Goal: Task Accomplishment & Management: Use online tool/utility

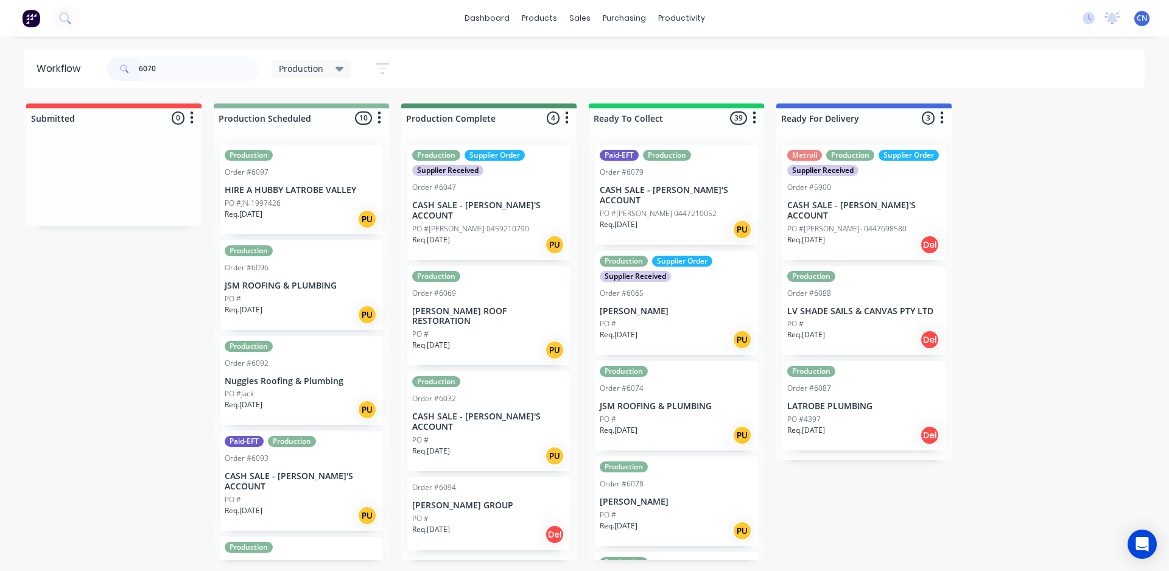
type input "6070"
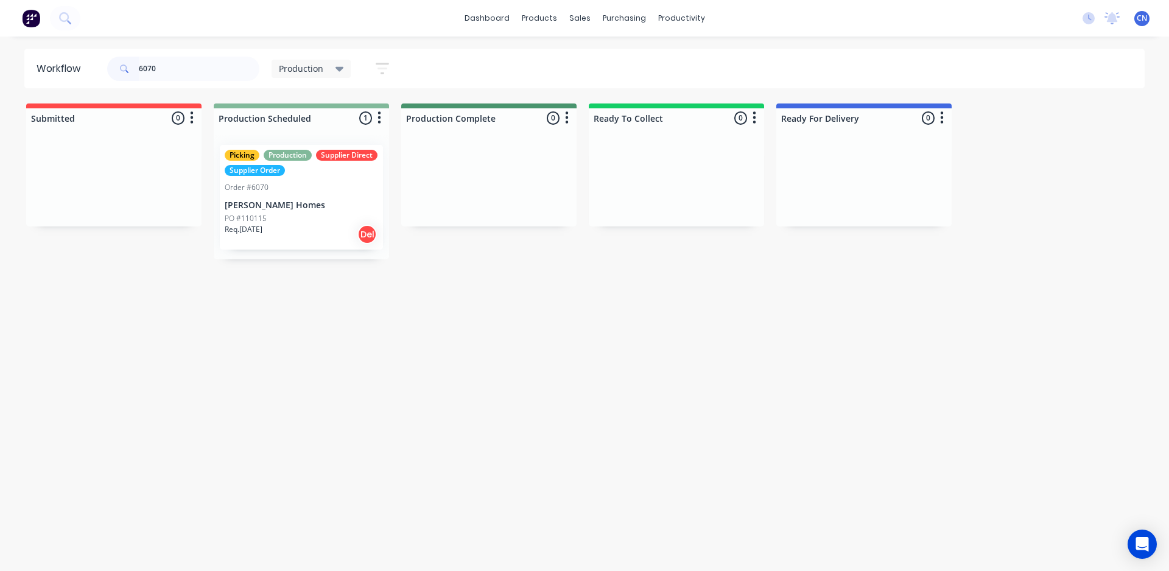
click at [285, 217] on div "PO #110115" at bounding box center [301, 218] width 153 height 11
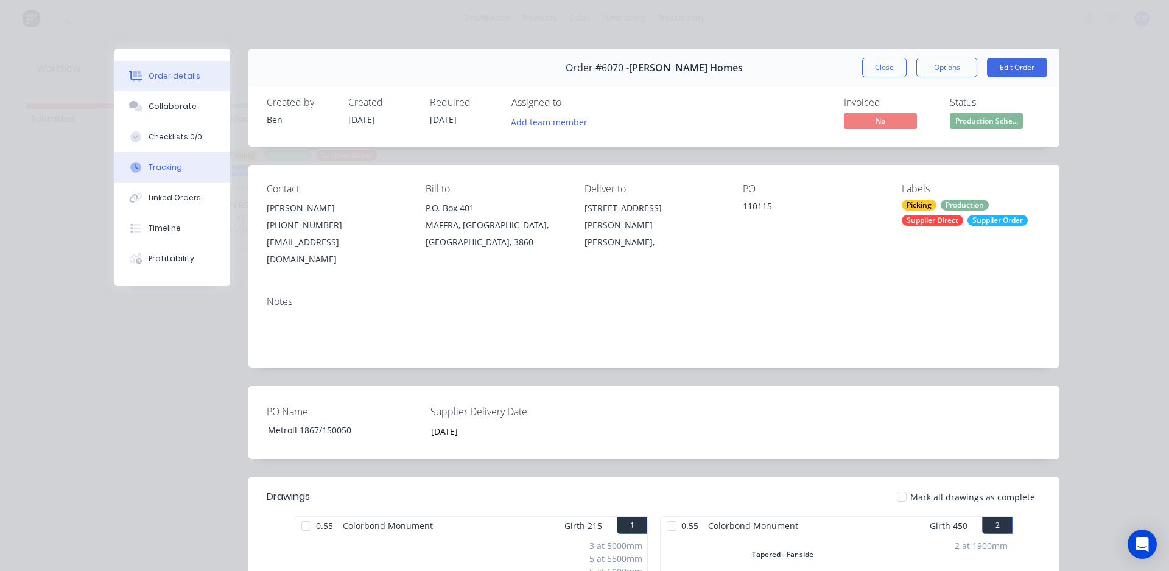
click at [170, 156] on button "Tracking" at bounding box center [172, 167] width 116 height 30
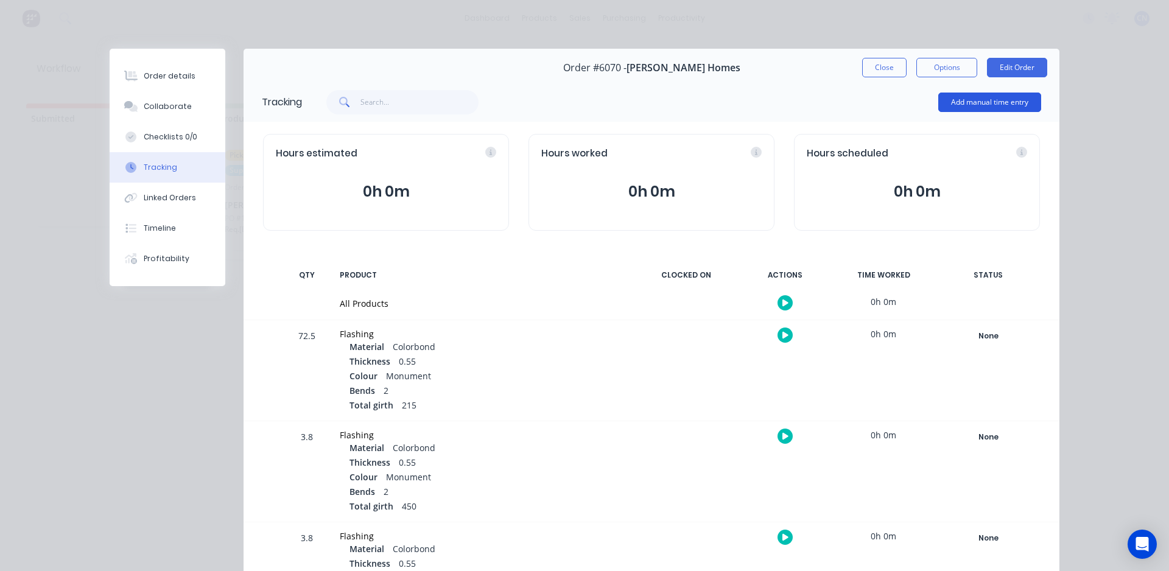
click at [970, 97] on button "Add manual time entry" at bounding box center [989, 102] width 103 height 19
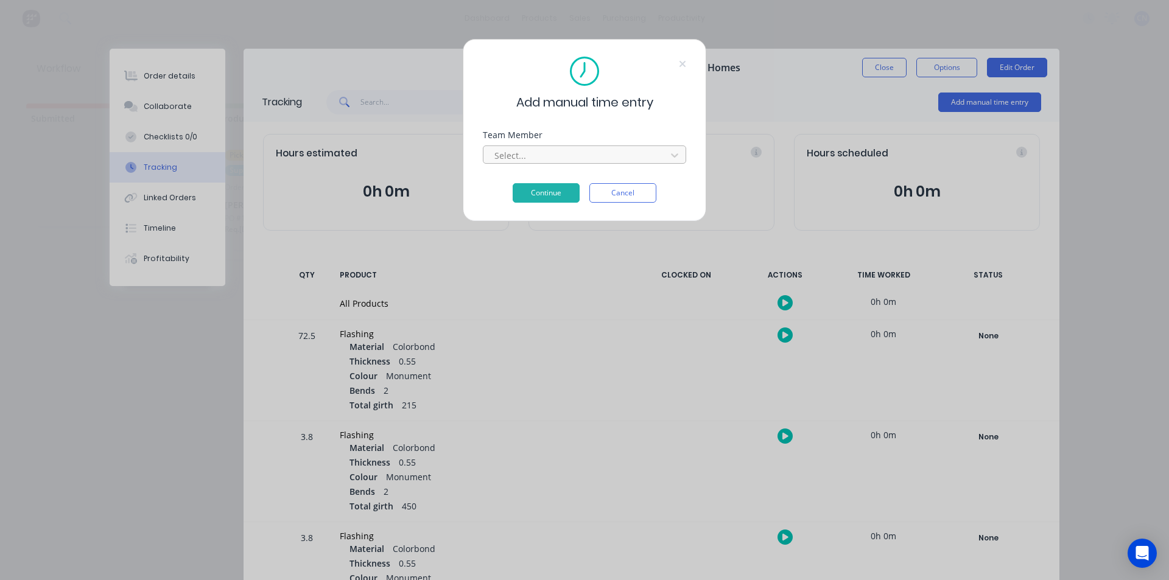
click at [557, 156] on div at bounding box center [576, 155] width 167 height 15
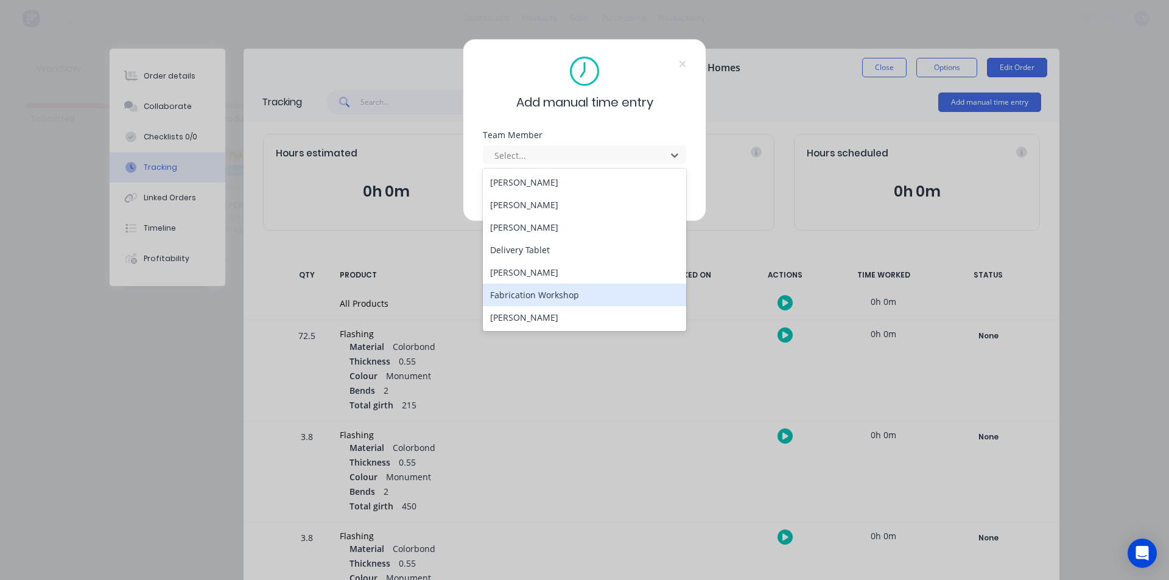
click at [546, 291] on div "Fabrication Workshop" at bounding box center [584, 295] width 203 height 23
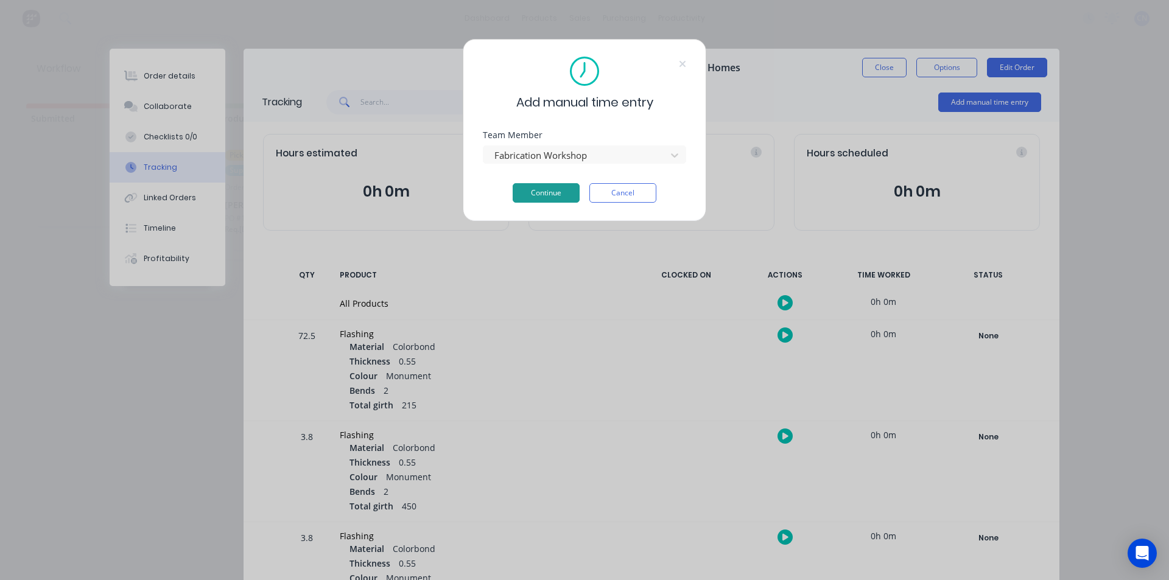
click at [570, 195] on button "Continue" at bounding box center [546, 192] width 67 height 19
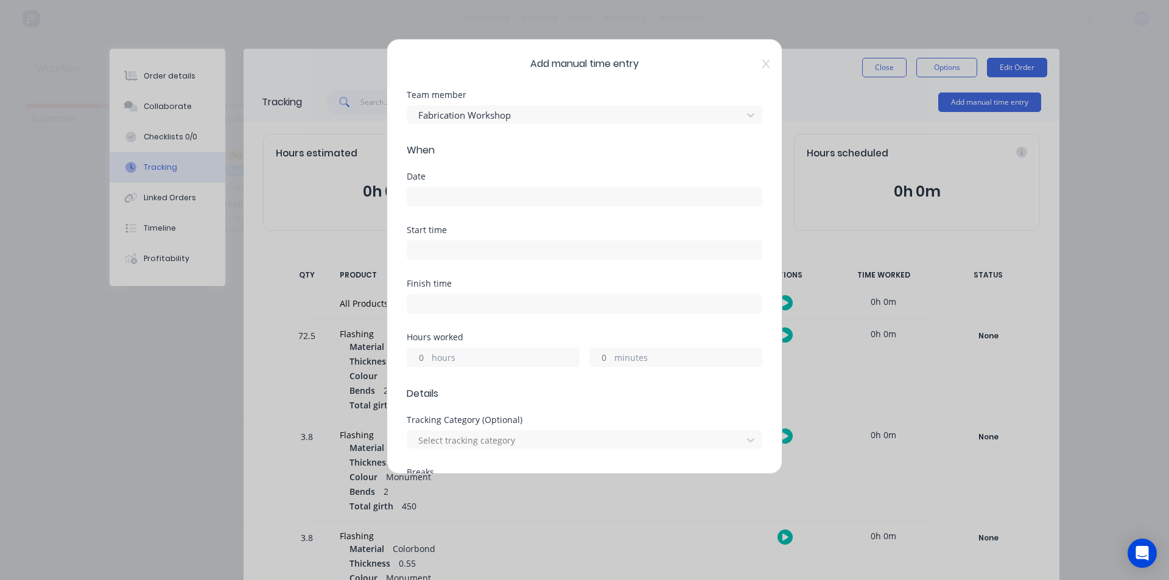
click at [486, 198] on input at bounding box center [584, 196] width 354 height 18
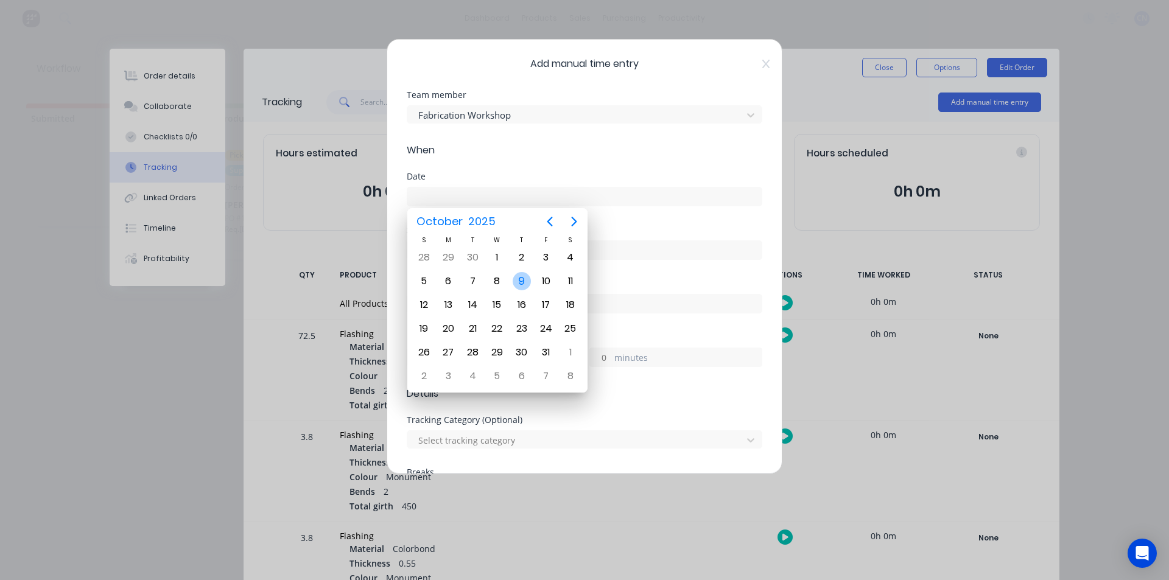
click at [522, 285] on div "9" at bounding box center [522, 281] width 18 height 18
type input "[DATE]"
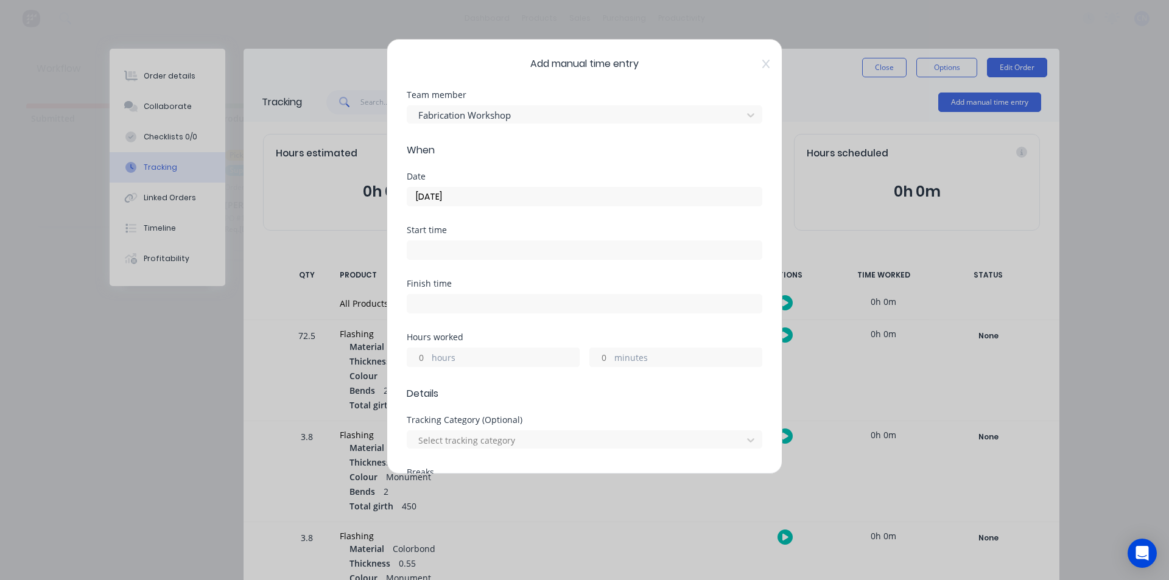
click at [508, 259] on label at bounding box center [584, 249] width 355 height 19
click at [508, 259] on input at bounding box center [584, 250] width 354 height 18
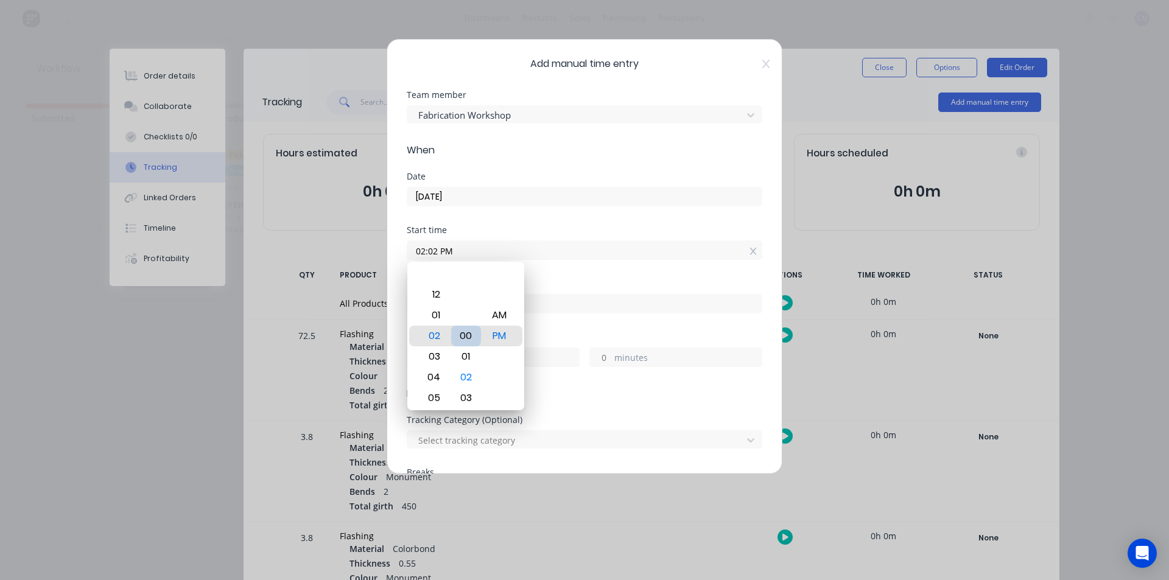
type input "02:00 PM"
click at [456, 339] on div "00" at bounding box center [466, 336] width 30 height 21
click at [575, 287] on div "Finish time" at bounding box center [584, 283] width 355 height 9
click at [565, 307] on input at bounding box center [584, 304] width 354 height 18
type input "03:18 PM"
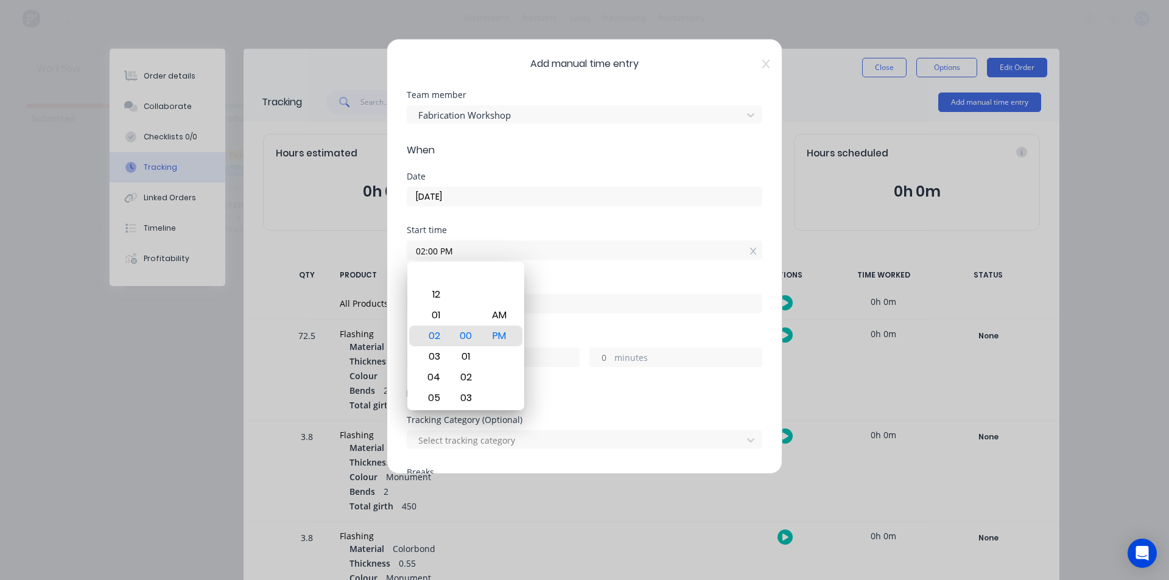
type input "1"
type input "18"
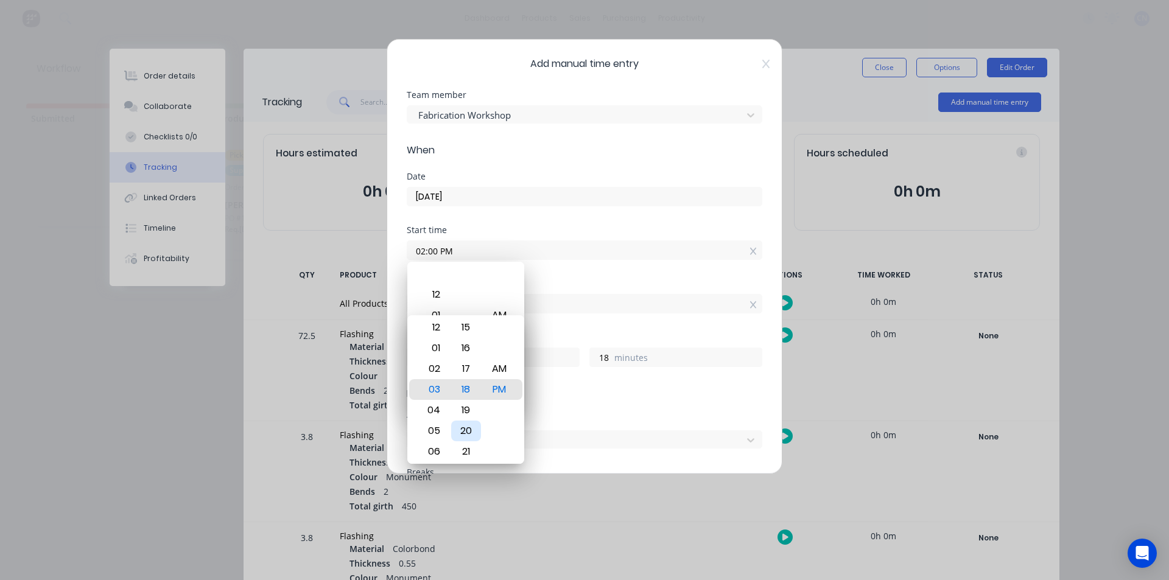
click at [466, 429] on div "20" at bounding box center [466, 431] width 30 height 21
type input "03:20 PM"
type input "20"
click at [601, 276] on div "Start time 02:00 PM" at bounding box center [584, 253] width 355 height 54
click at [625, 334] on div "Hours worked" at bounding box center [584, 337] width 355 height 9
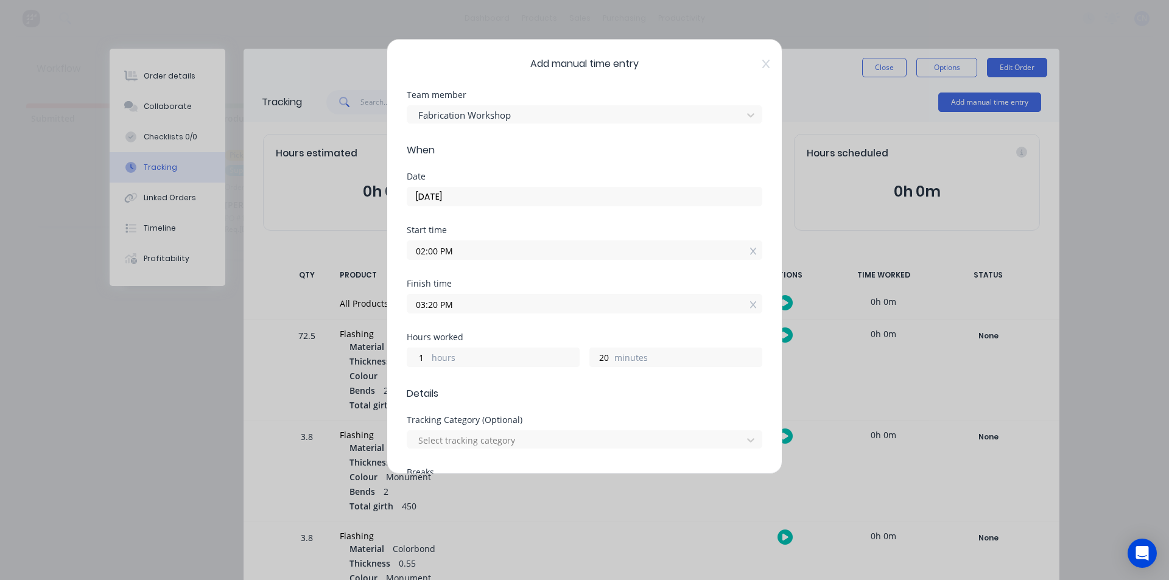
click at [620, 378] on div "Hours worked 1 hours 20 minutes" at bounding box center [584, 360] width 355 height 54
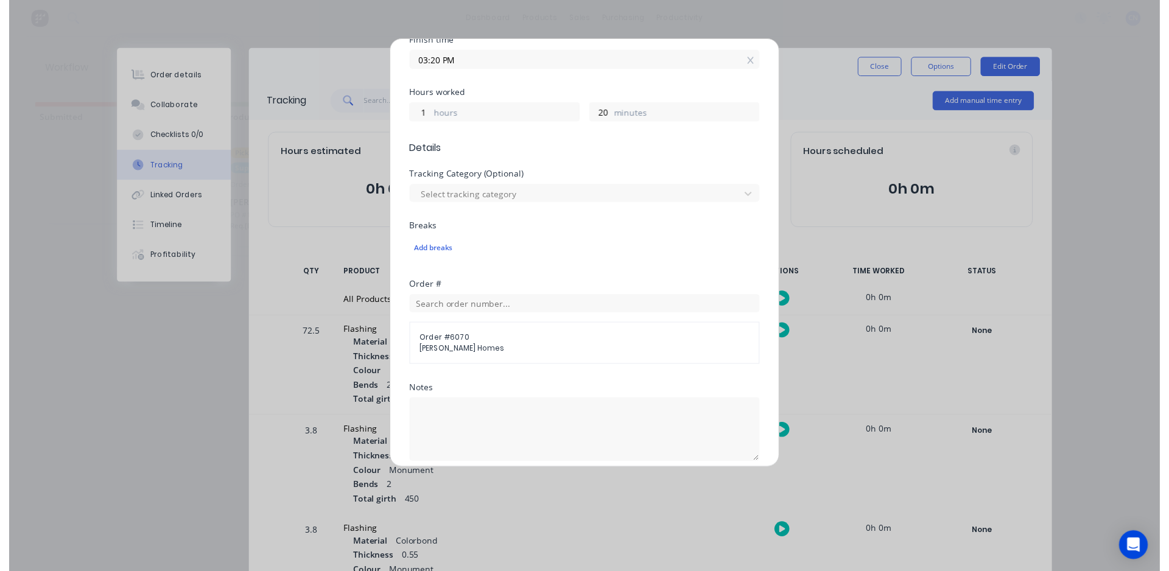
scroll to position [388, 0]
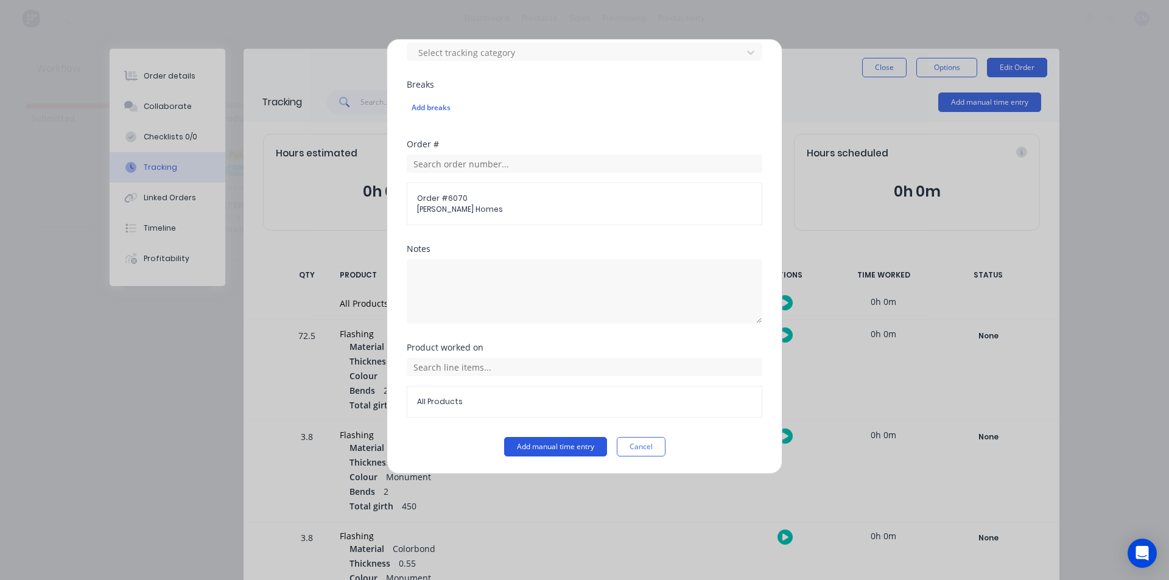
click at [565, 443] on button "Add manual time entry" at bounding box center [555, 446] width 103 height 19
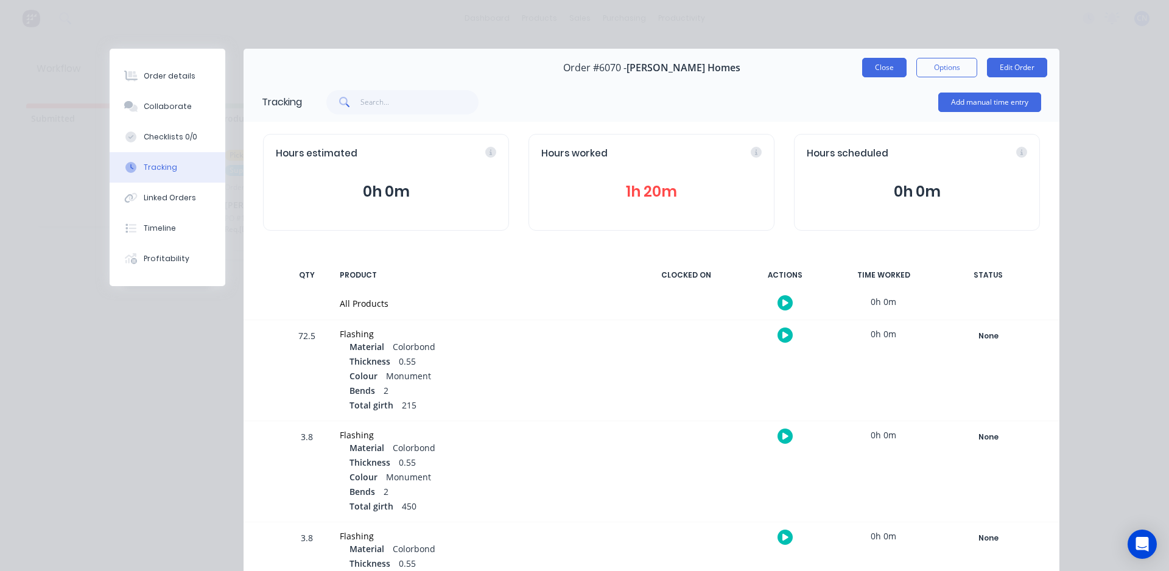
click at [871, 63] on button "Close" at bounding box center [884, 67] width 44 height 19
